Goal: Transaction & Acquisition: Purchase product/service

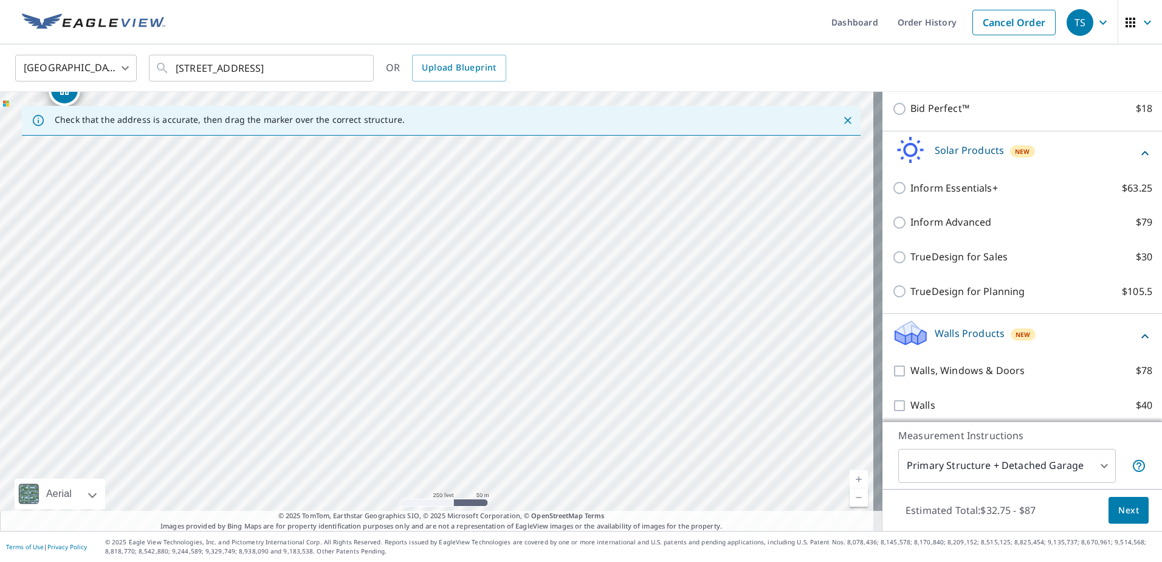
scroll to position [395, 0]
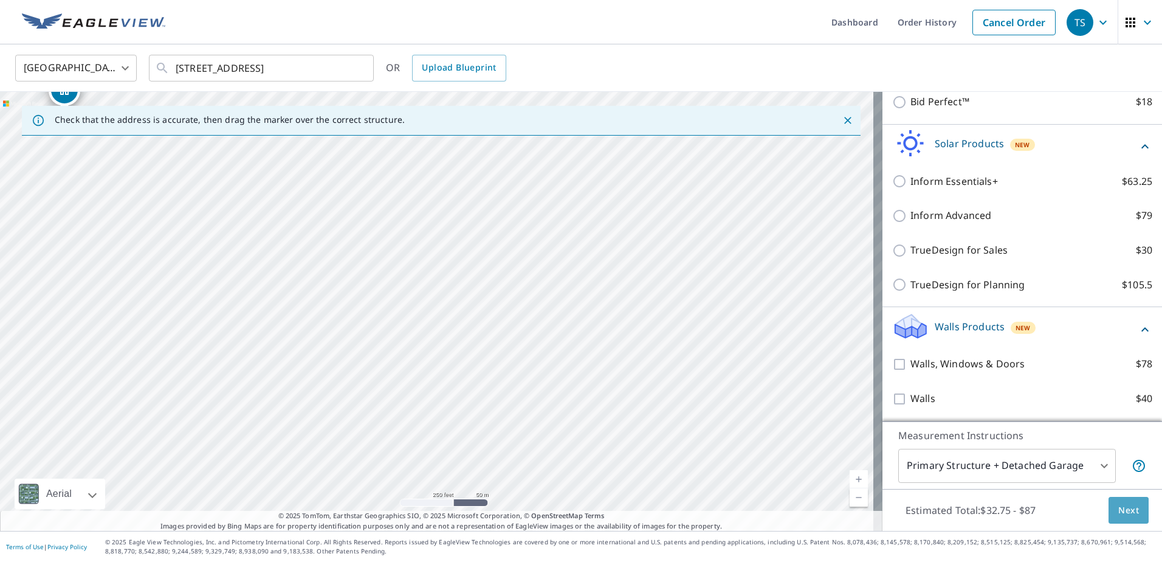
click at [1118, 509] on span "Next" at bounding box center [1128, 510] width 21 height 15
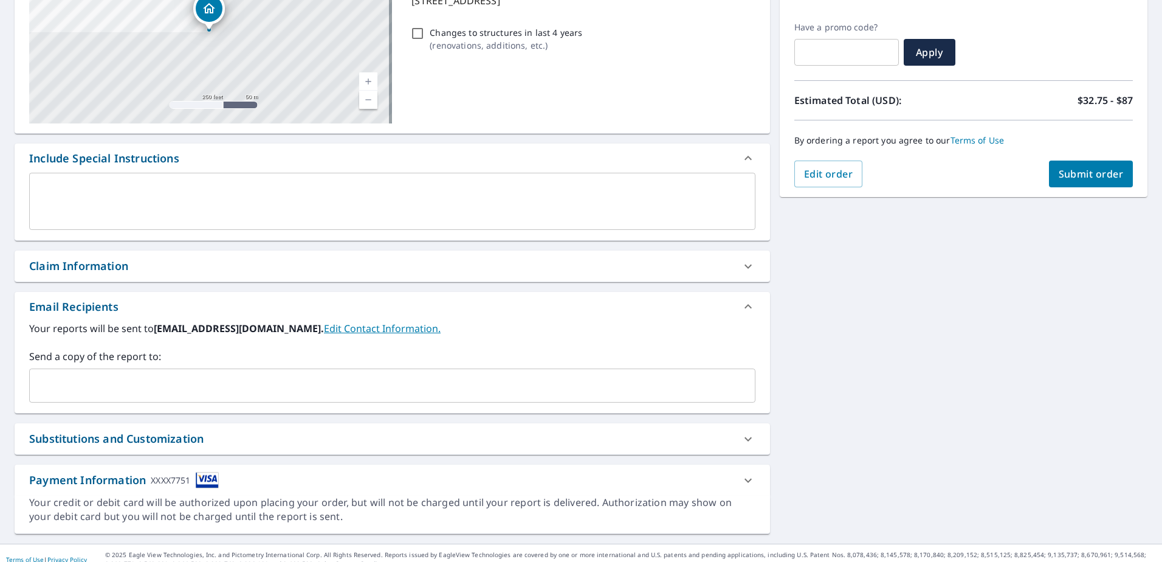
scroll to position [204, 0]
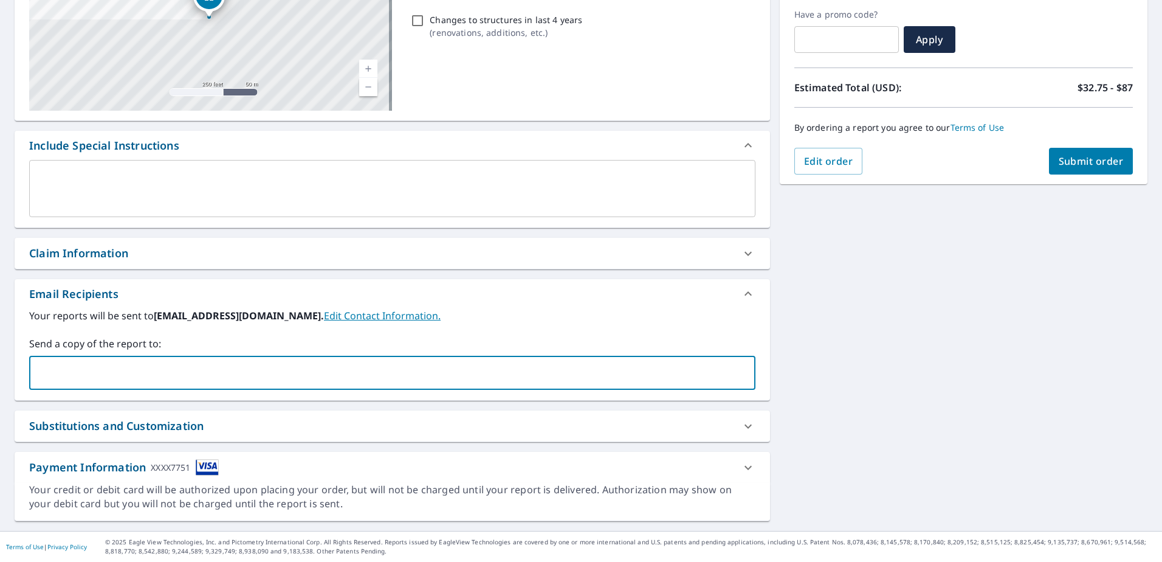
click at [126, 372] on input "text" at bounding box center [383, 372] width 697 height 23
type input "[EMAIL_ADDRESS][DOMAIN_NAME]"
click at [741, 428] on icon at bounding box center [748, 426] width 15 height 15
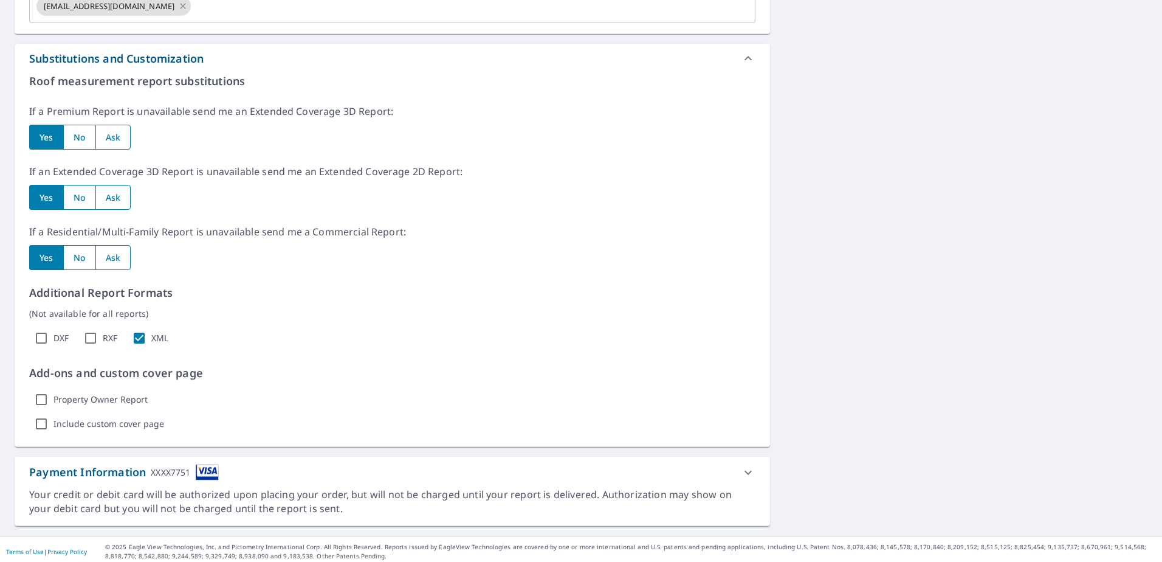
scroll to position [575, 0]
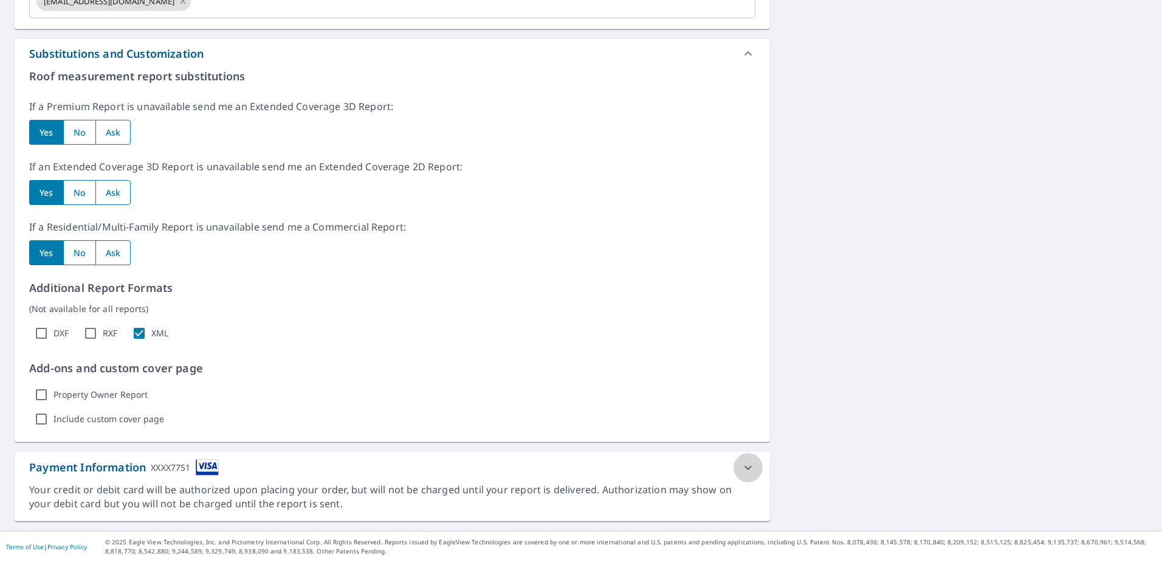
click at [741, 467] on icon at bounding box center [748, 467] width 15 height 15
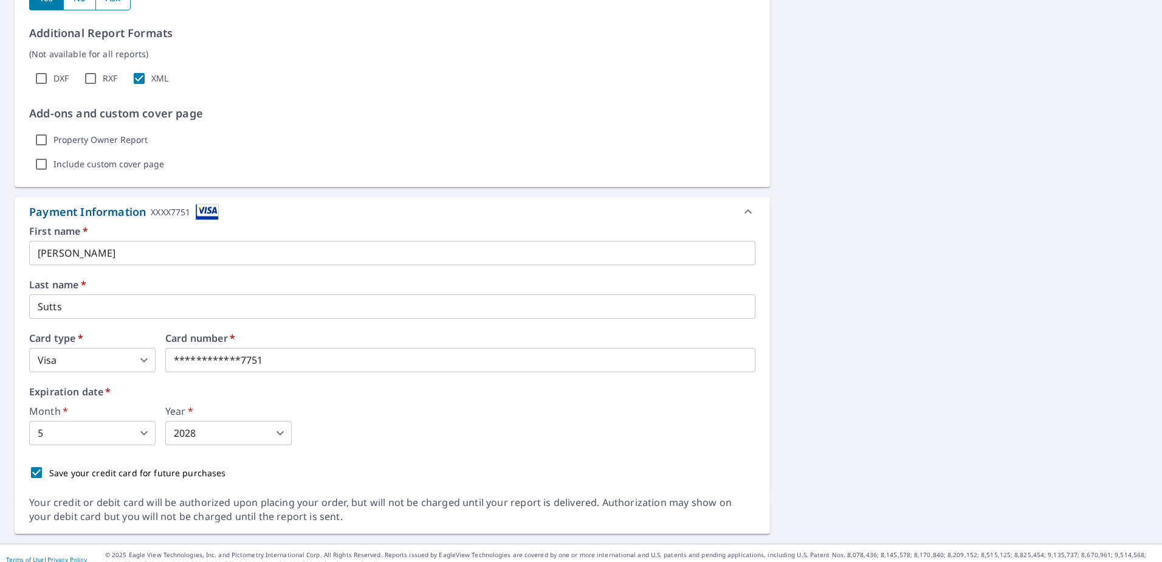
scroll to position [842, 0]
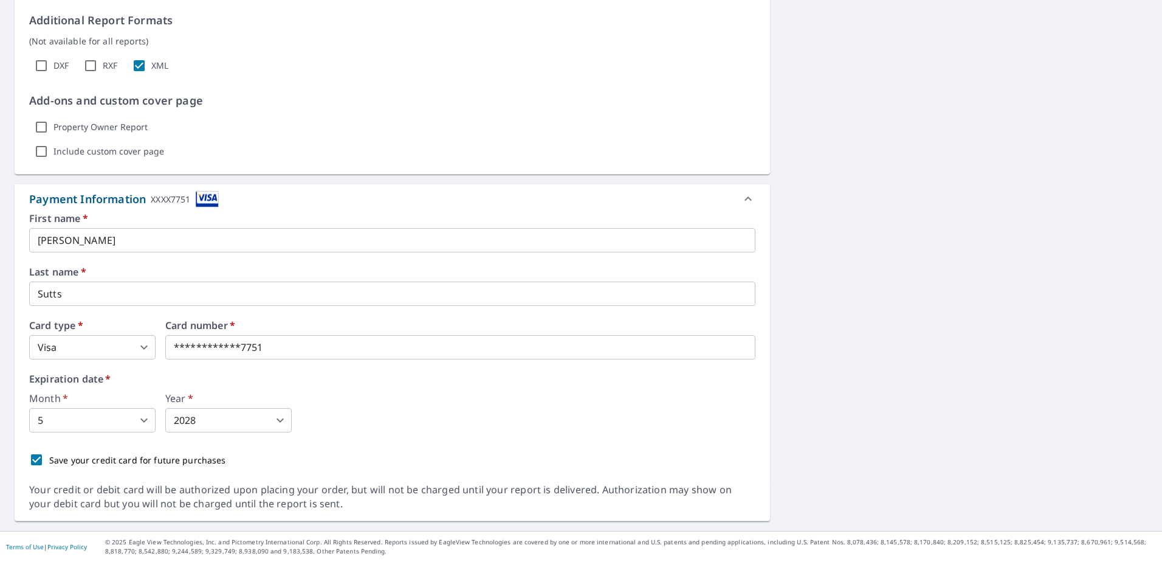
click at [113, 241] on input "[PERSON_NAME]" at bounding box center [392, 240] width 726 height 24
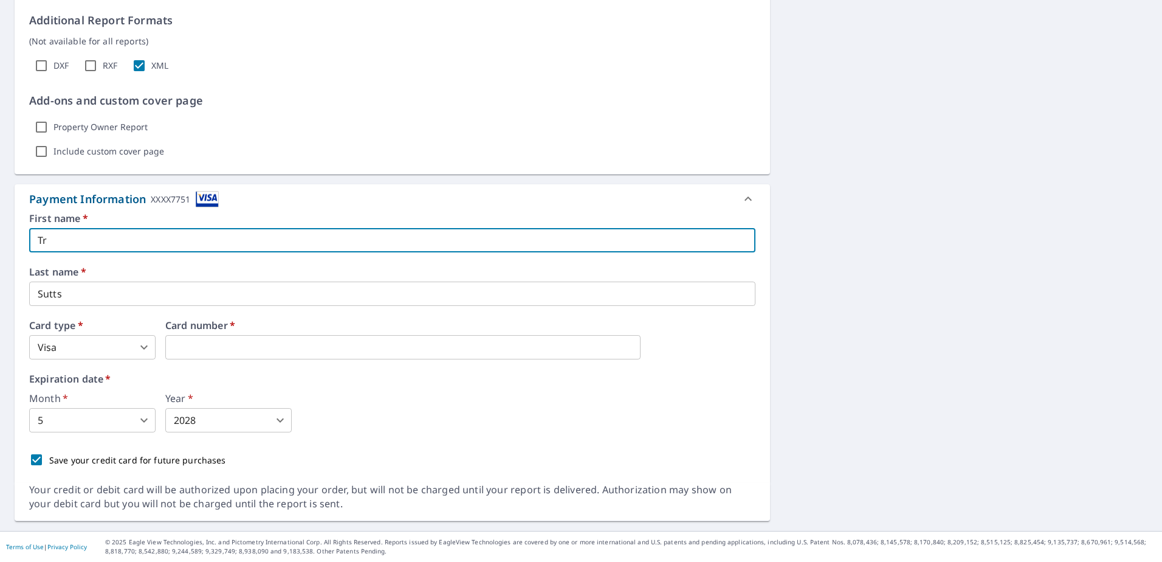
type input "T"
type input "[PERSON_NAME]"
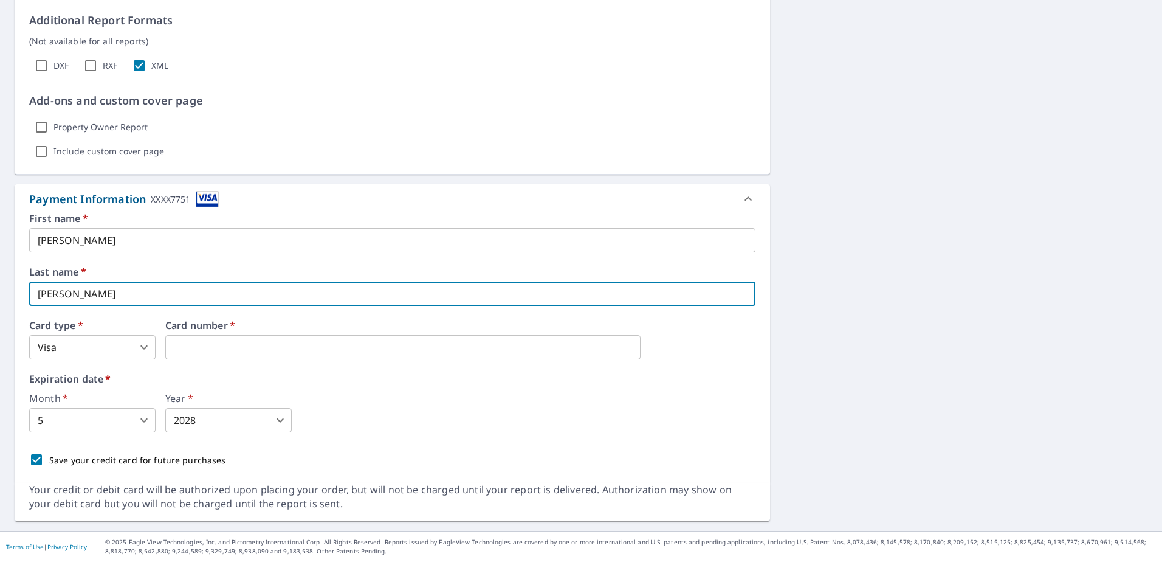
type input "[PERSON_NAME]"
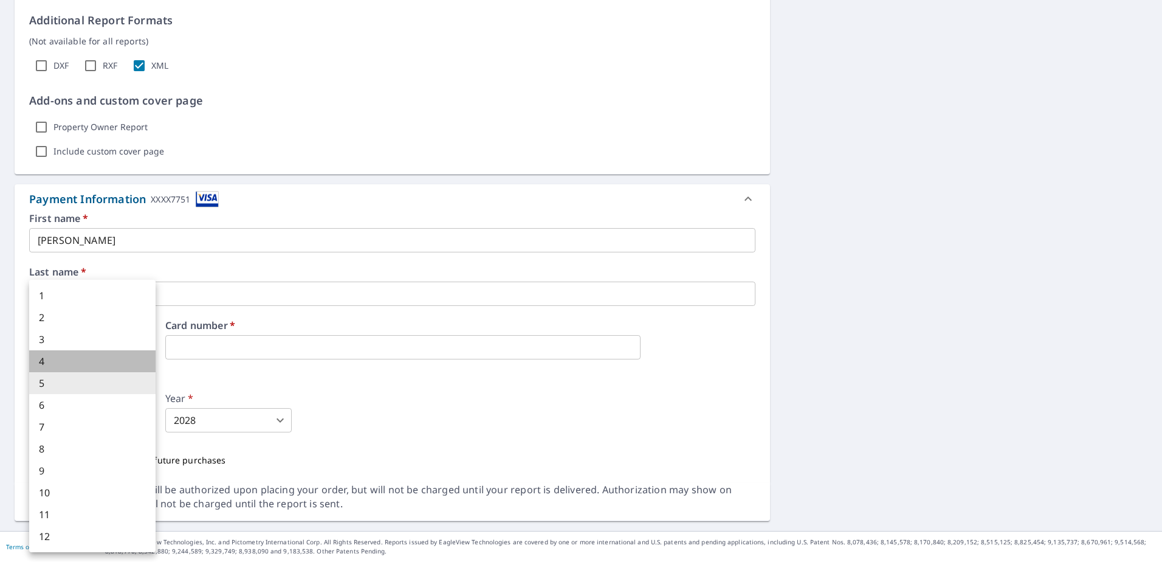
click at [41, 361] on li "4" at bounding box center [92, 361] width 126 height 22
type input "4"
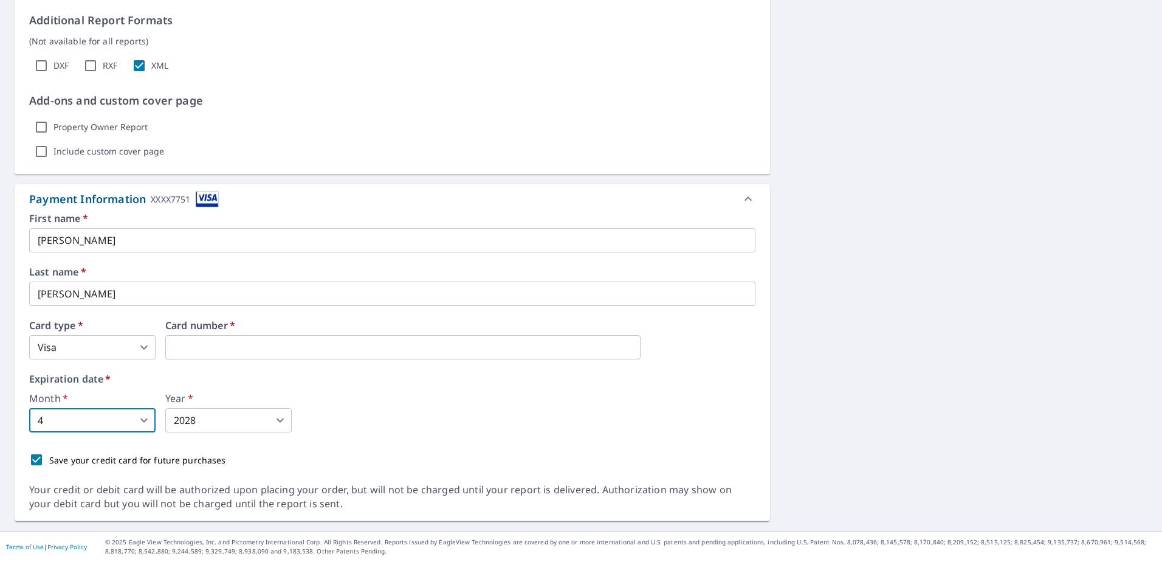
click at [35, 458] on input "Save your credit card for future purchases" at bounding box center [37, 460] width 26 height 26
checkbox input "false"
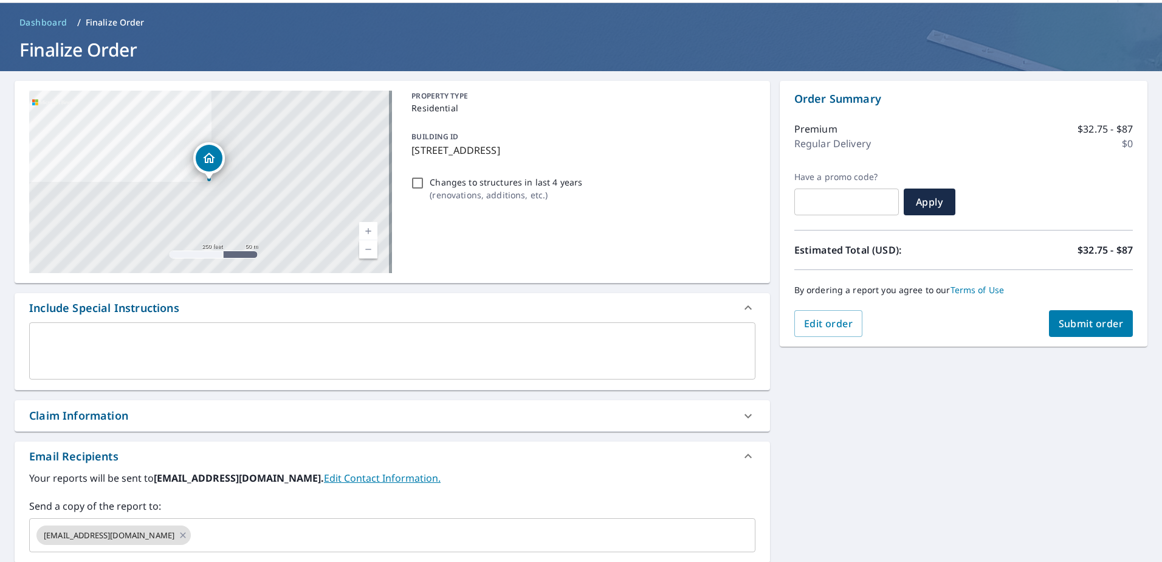
scroll to position [0, 0]
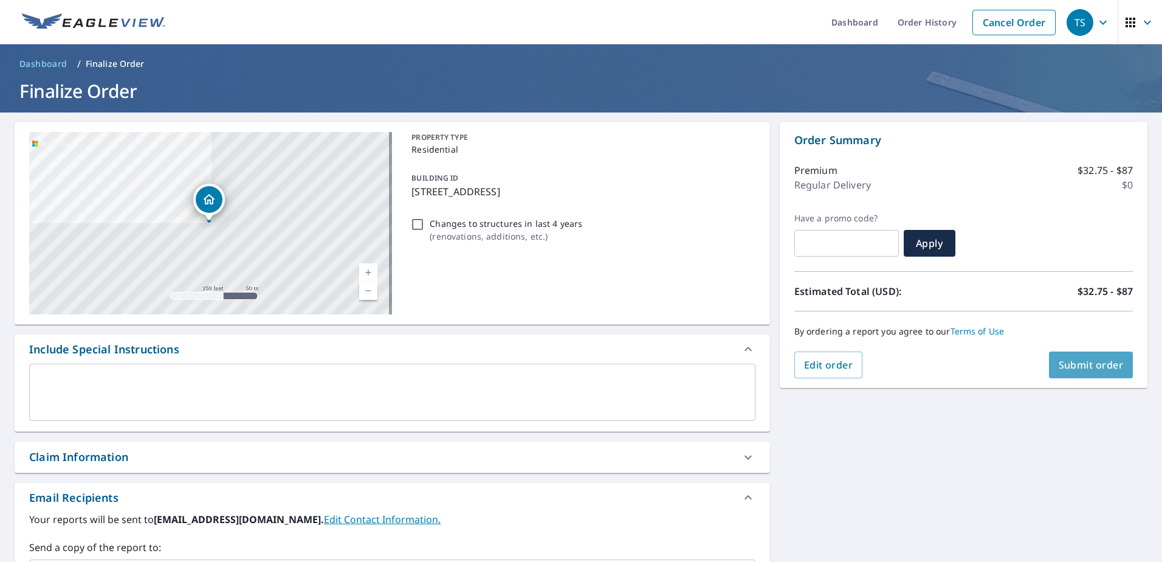
click at [1070, 362] on span "Submit order" at bounding box center [1091, 364] width 65 height 13
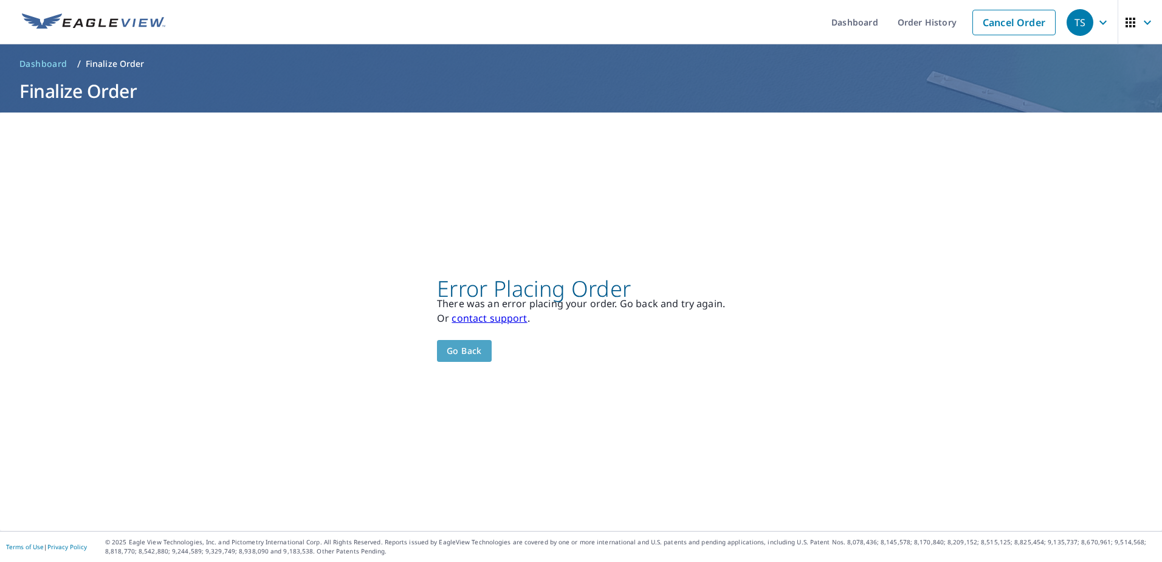
click at [455, 346] on span "Go back" at bounding box center [464, 350] width 35 height 15
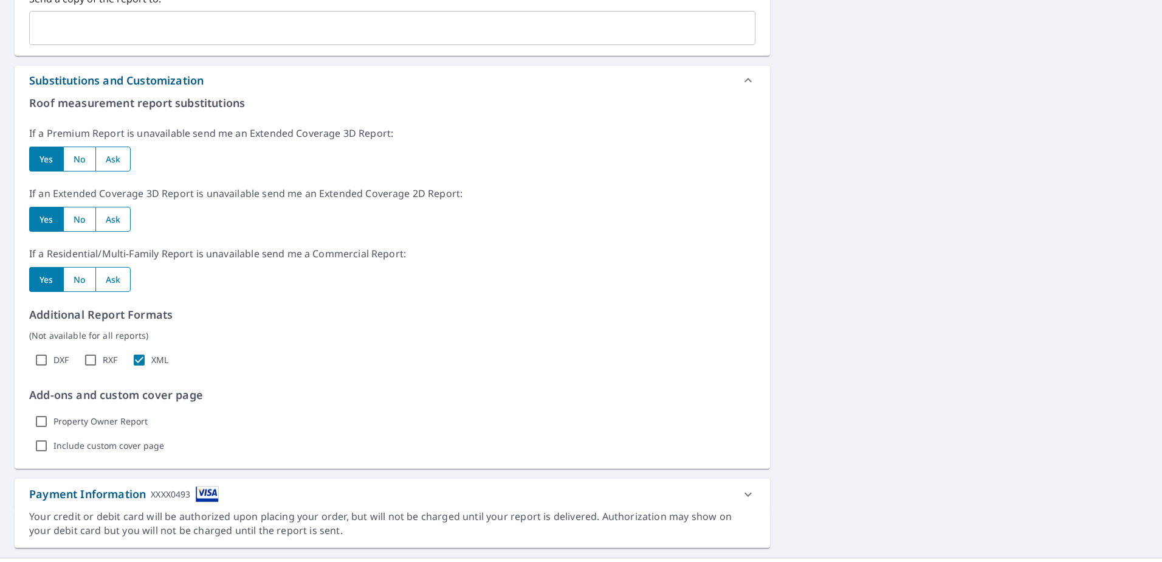
scroll to position [575, 0]
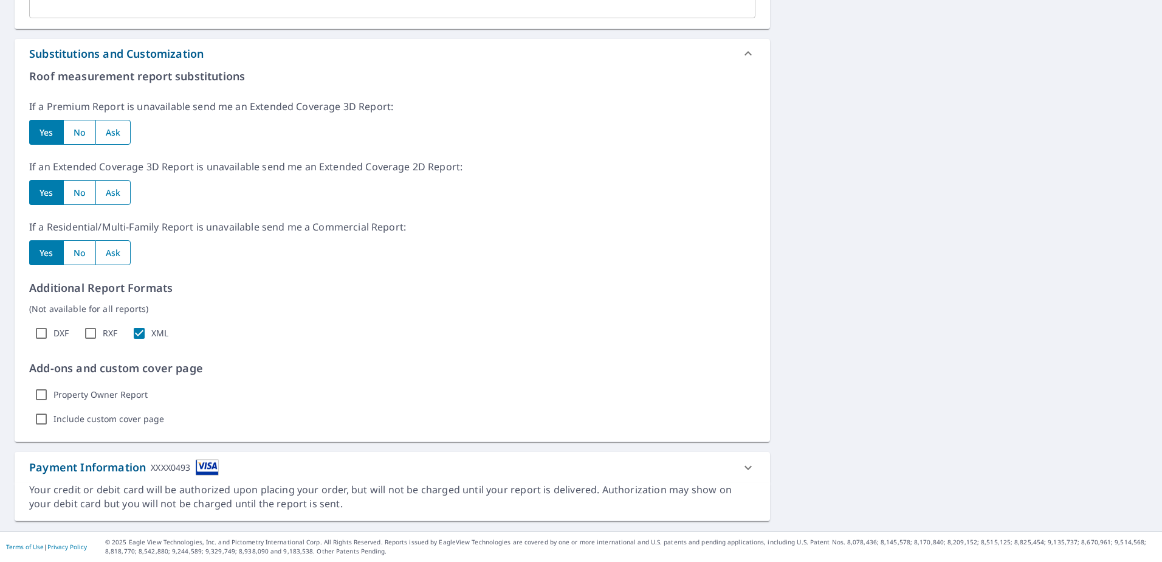
click at [742, 467] on icon at bounding box center [748, 467] width 15 height 15
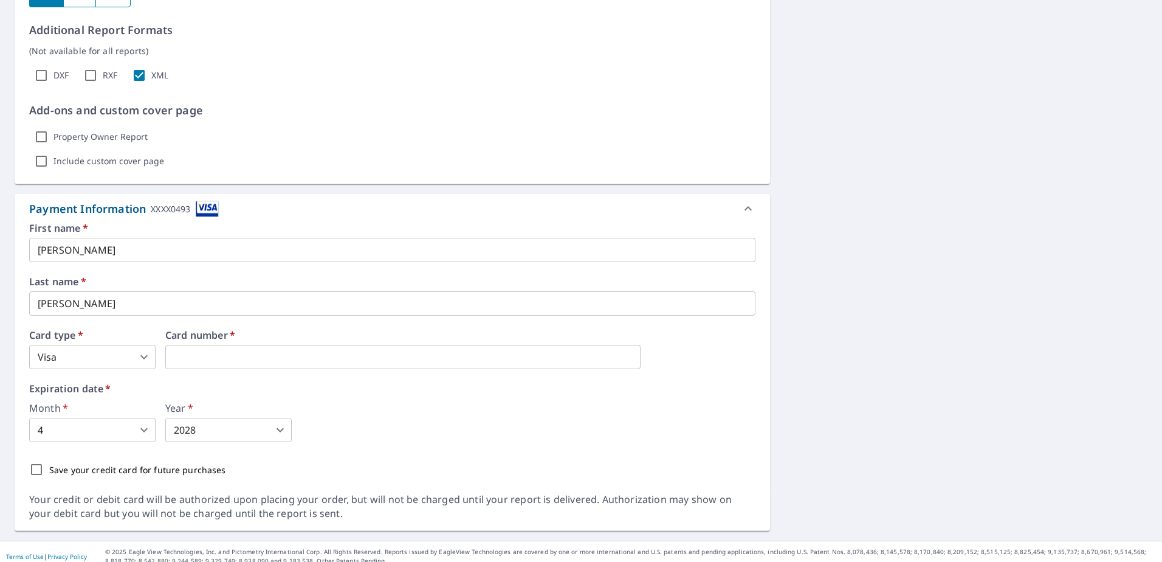
scroll to position [842, 0]
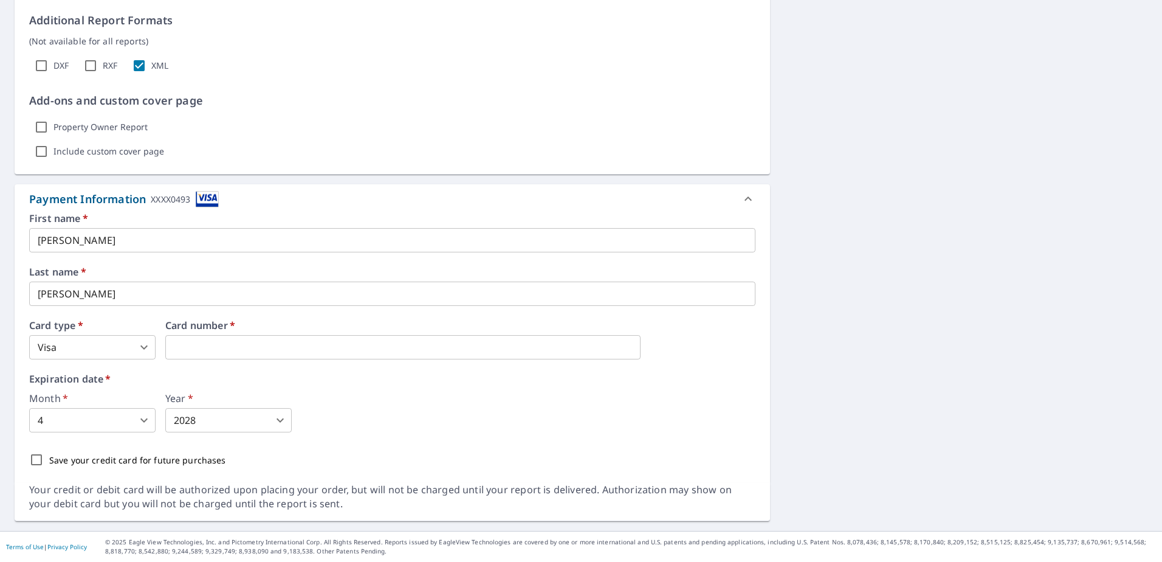
click at [38, 457] on input "Save your credit card for future purchases" at bounding box center [37, 460] width 26 height 26
checkbox input "true"
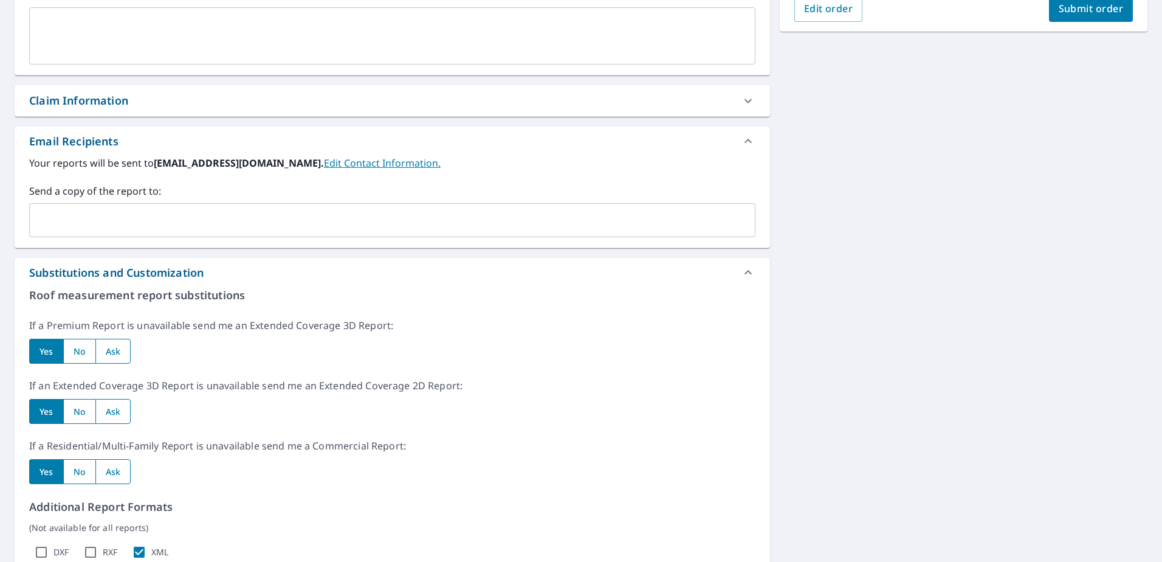
scroll to position [0, 0]
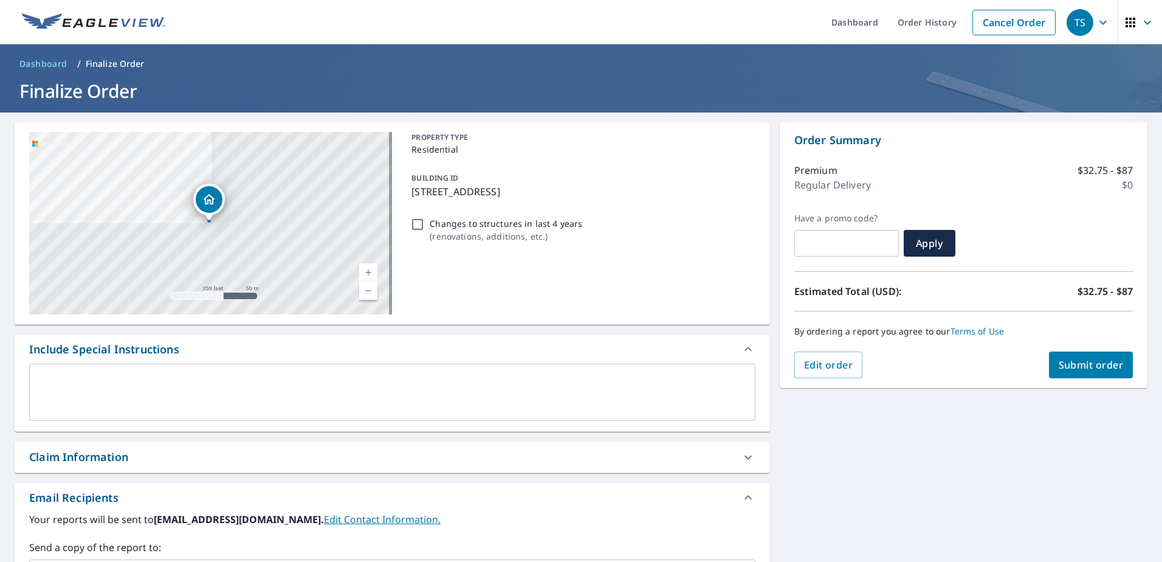
click at [1082, 366] on span "Submit order" at bounding box center [1091, 364] width 65 height 13
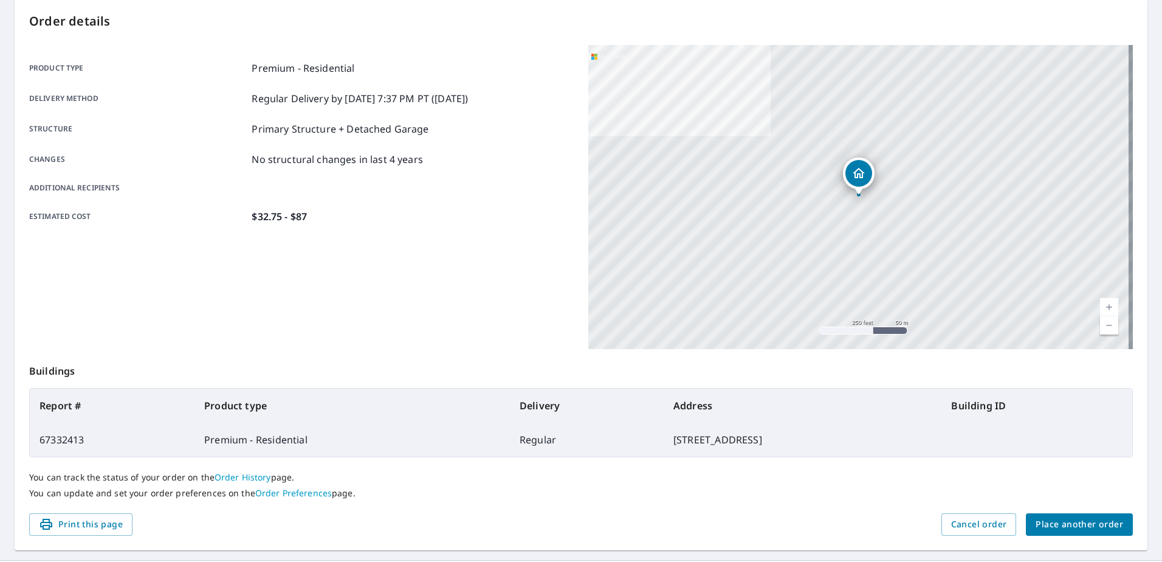
scroll to position [154, 0]
